Goal: Information Seeking & Learning: Learn about a topic

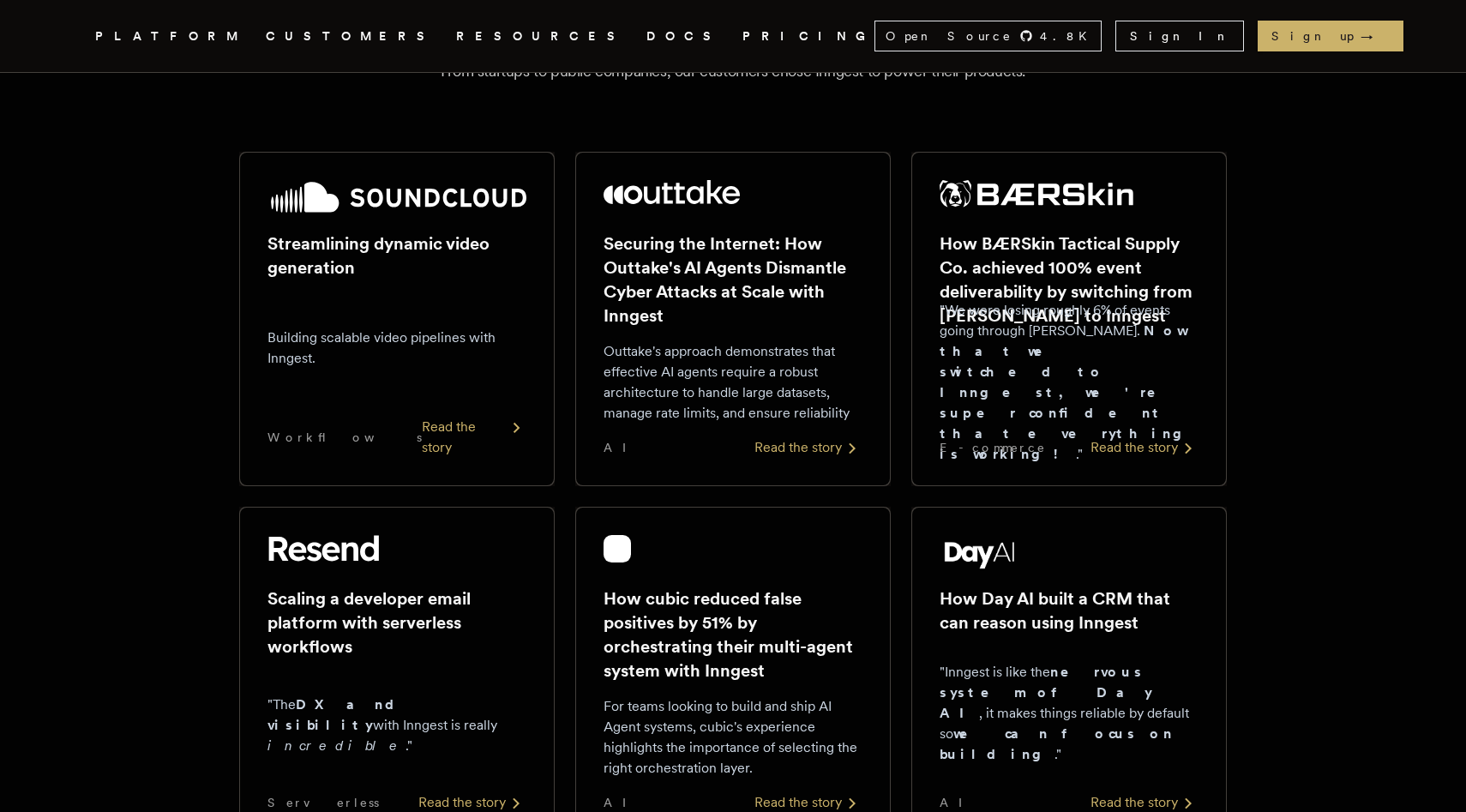
scroll to position [282, 0]
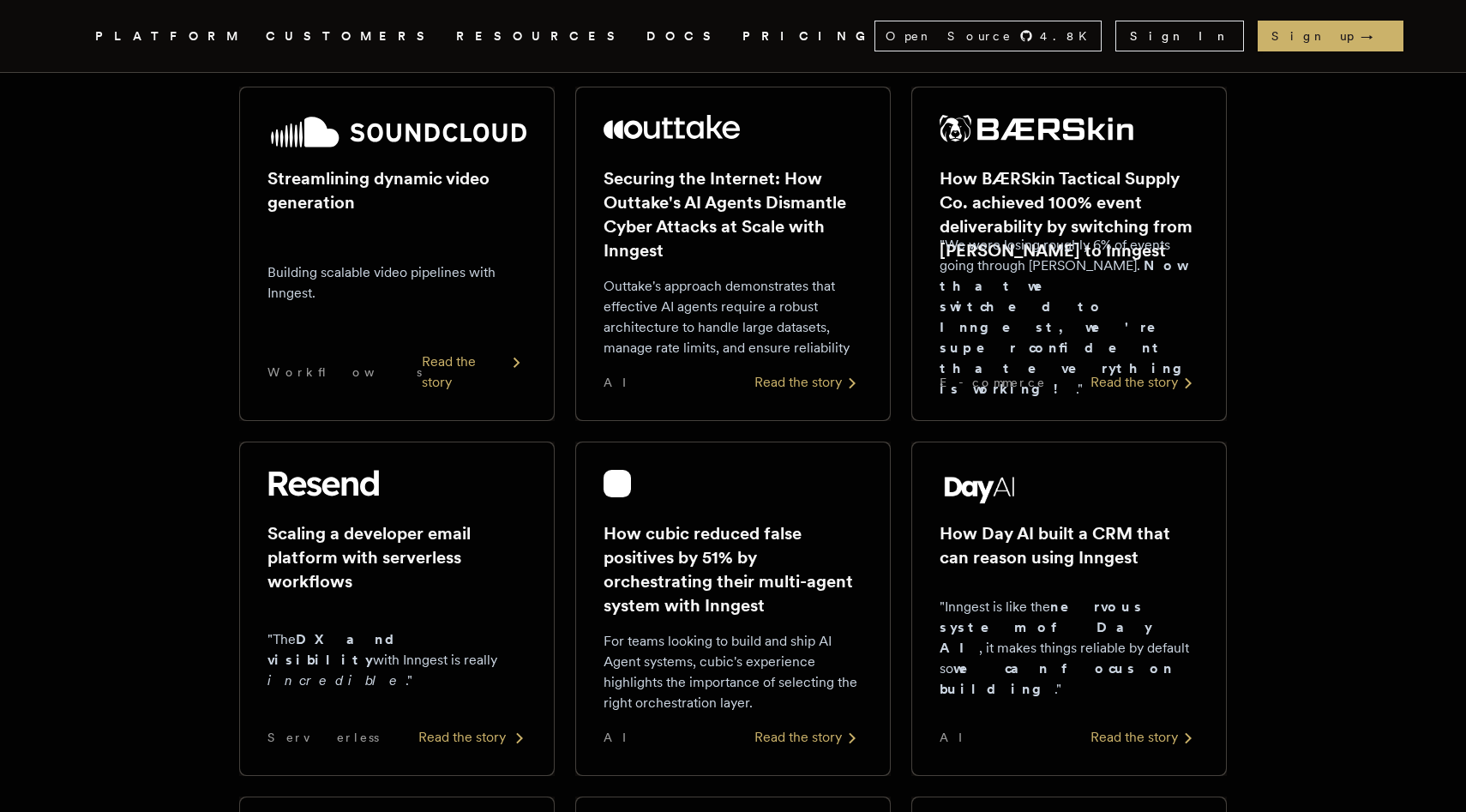
click at [483, 732] on div "Read the story" at bounding box center [473, 737] width 108 height 21
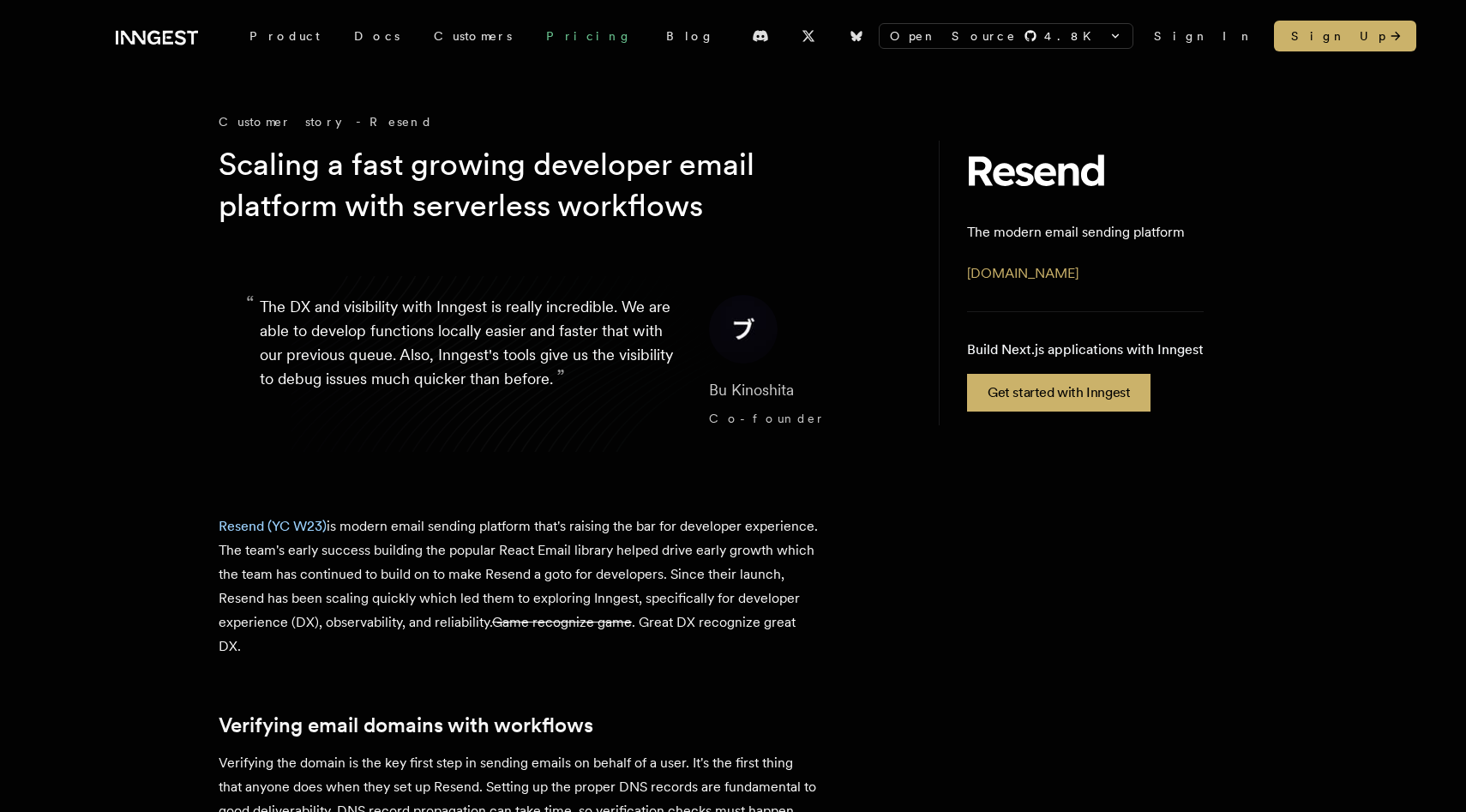
click at [529, 33] on link "Pricing" at bounding box center [589, 35] width 120 height 30
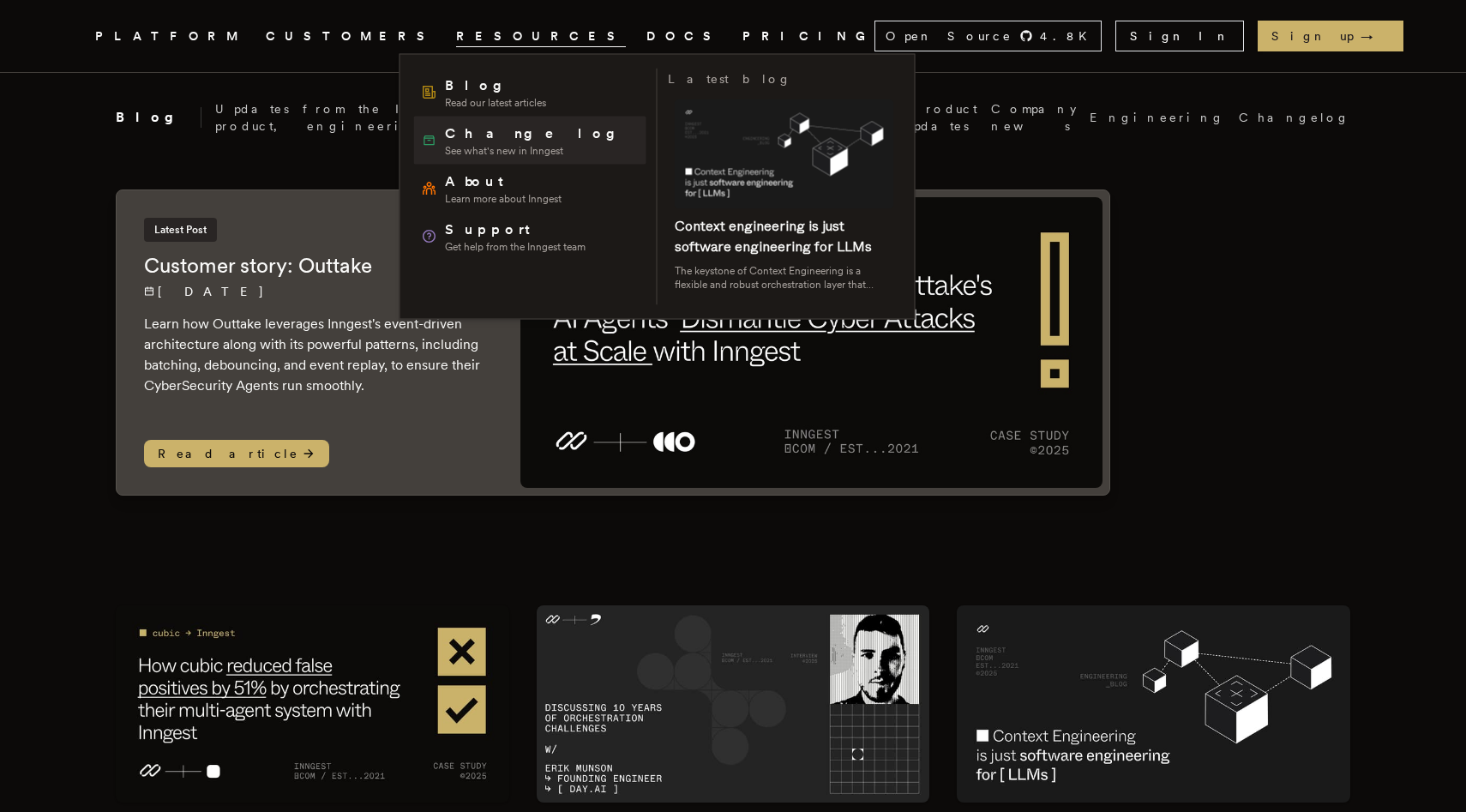
click at [478, 131] on span "Changelog" at bounding box center [537, 134] width 183 height 21
